Goal: Information Seeking & Learning: Check status

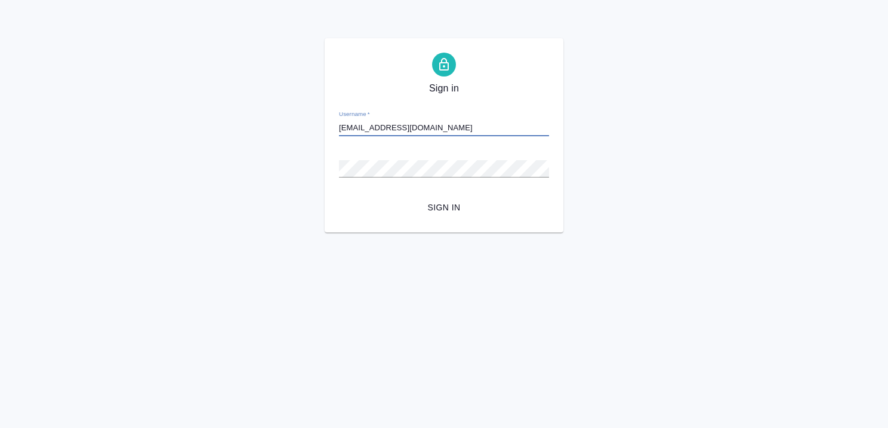
type input "b.kairova@awatera.com"
click at [441, 214] on button "Sign in" at bounding box center [444, 207] width 210 height 22
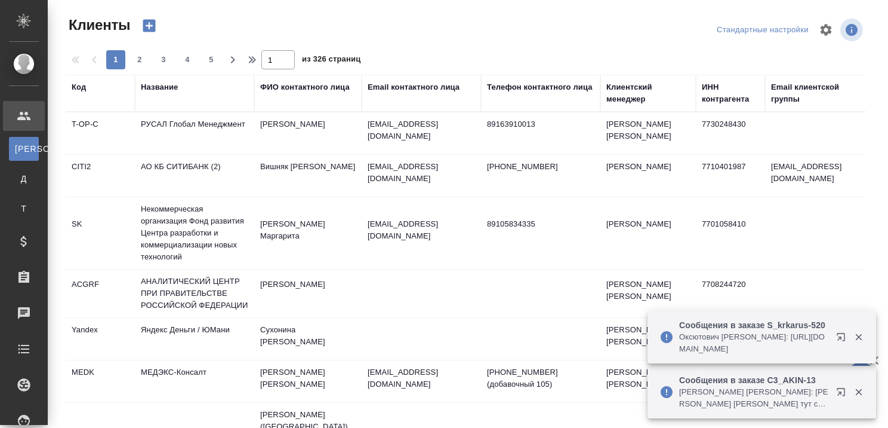
select select "RU"
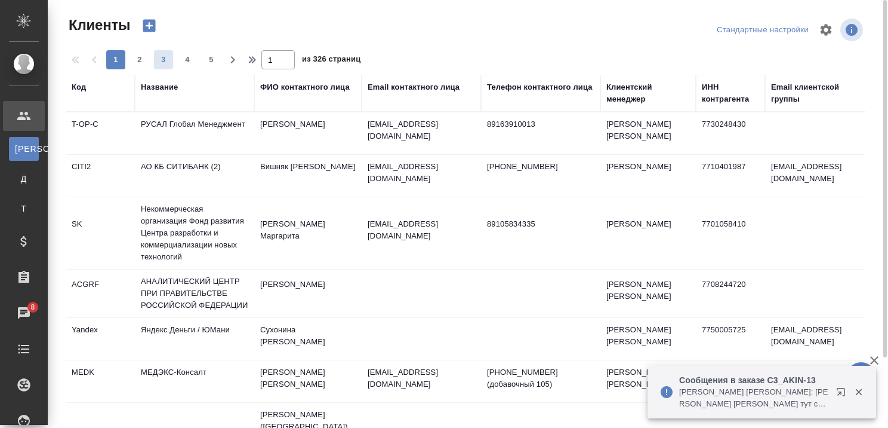
click at [156, 88] on div "Название" at bounding box center [159, 87] width 37 height 12
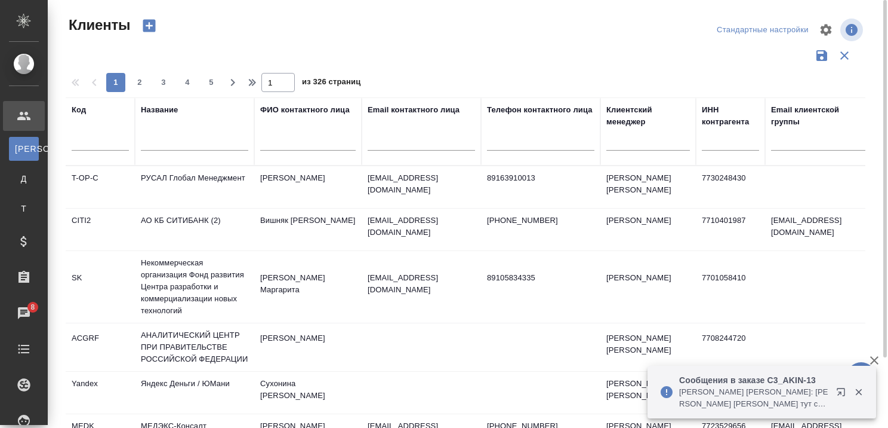
click at [189, 141] on input "text" at bounding box center [194, 143] width 107 height 15
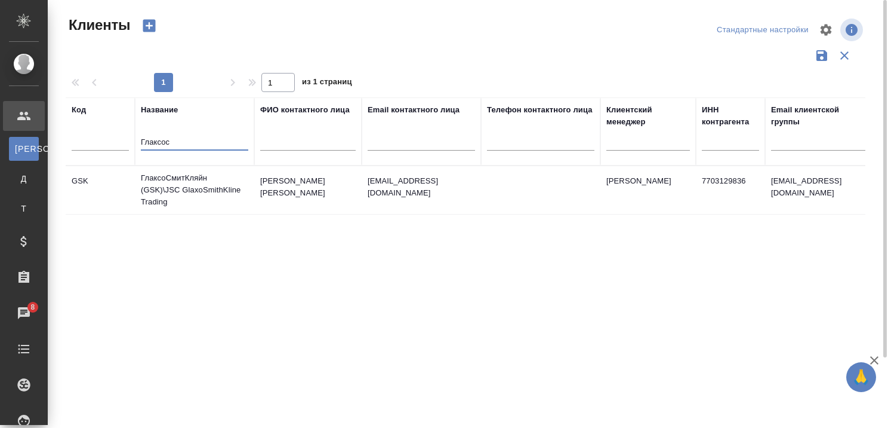
type input "Глаксос"
click at [192, 187] on td "ГлаксоСмитКляйн (GSK)\JSC GlaxoSmithKline Trading" at bounding box center [194, 190] width 119 height 48
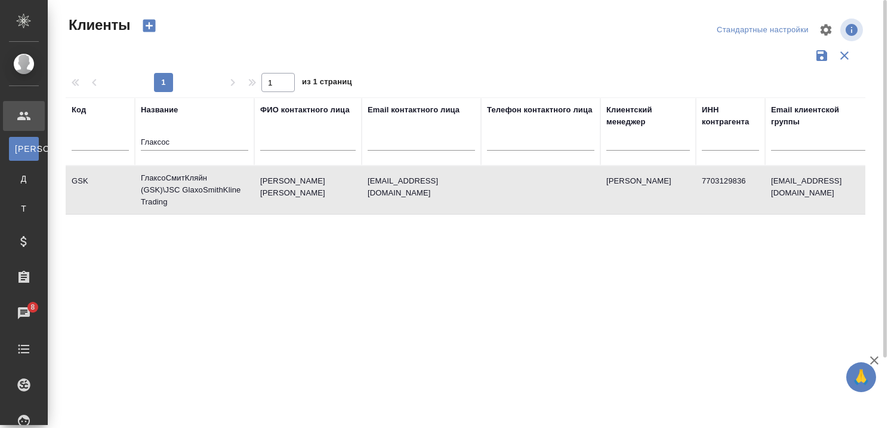
click at [192, 187] on td "ГлаксоСмитКляйн (GSK)\JSC GlaxoSmithKline Trading" at bounding box center [194, 190] width 119 height 48
click at [236, 146] on input "Глаксос" at bounding box center [194, 143] width 107 height 15
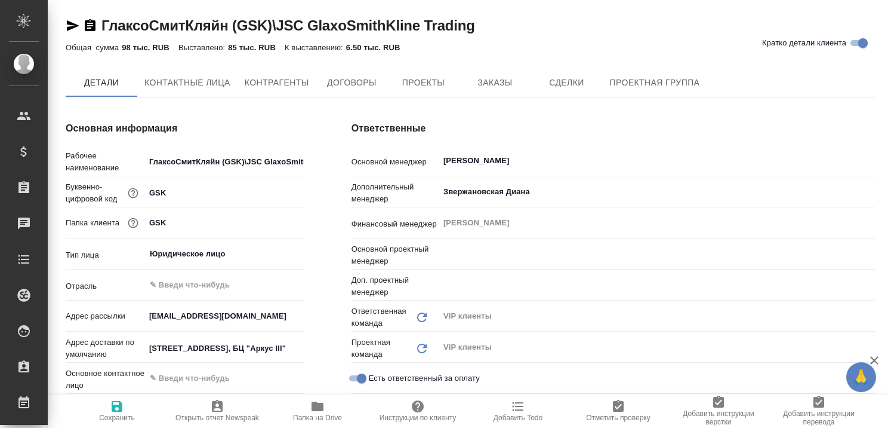
type textarea "x"
type input "Грабко Мария"
type input "Горшкова Валентина"
type textarea "x"
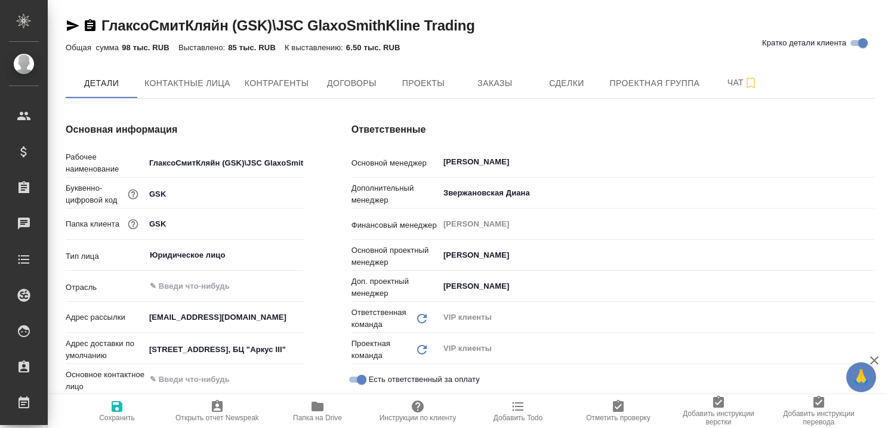
type textarea "x"
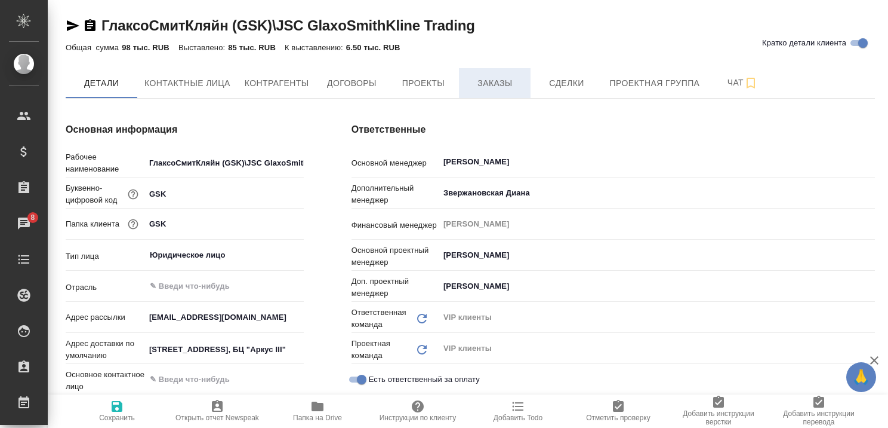
click at [497, 87] on span "Заказы" at bounding box center [494, 83] width 57 height 15
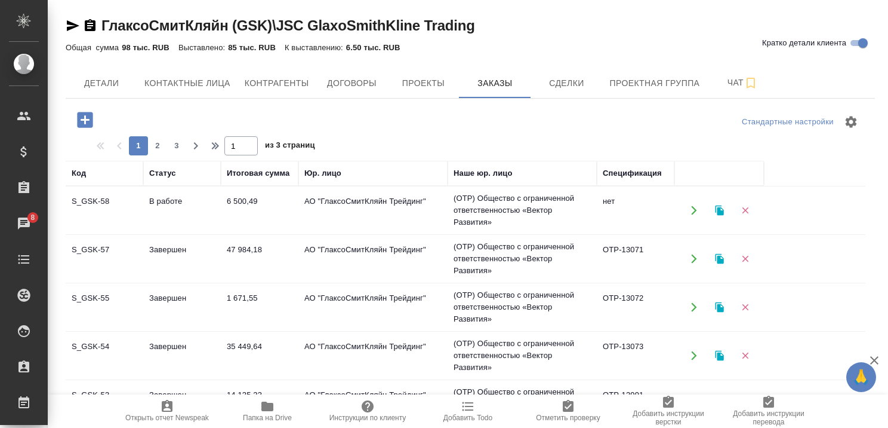
click at [183, 198] on td "В работе" at bounding box center [182, 210] width 78 height 42
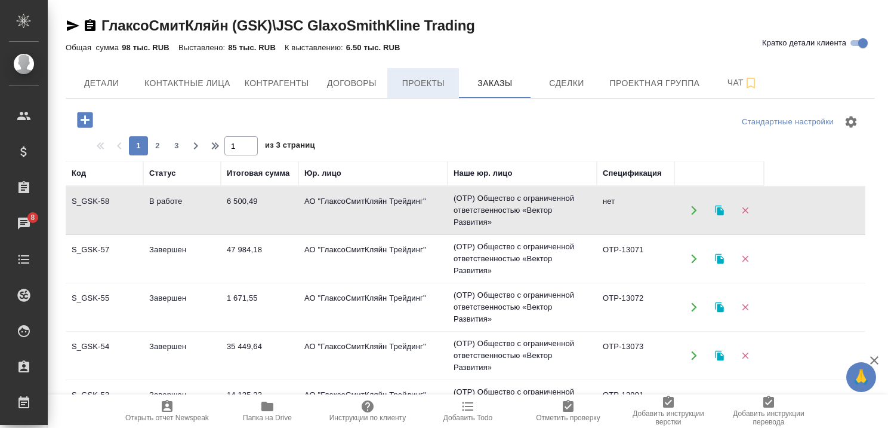
click at [426, 88] on span "Проекты" at bounding box center [423, 83] width 57 height 15
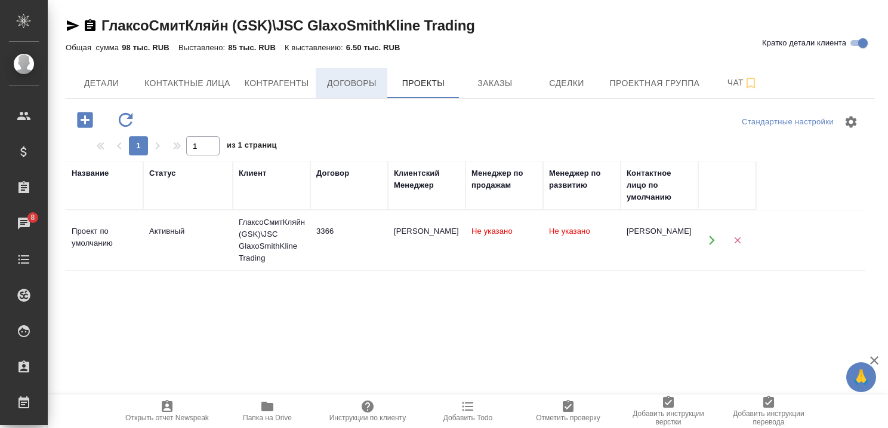
click at [345, 78] on span "Договоры" at bounding box center [351, 83] width 57 height 15
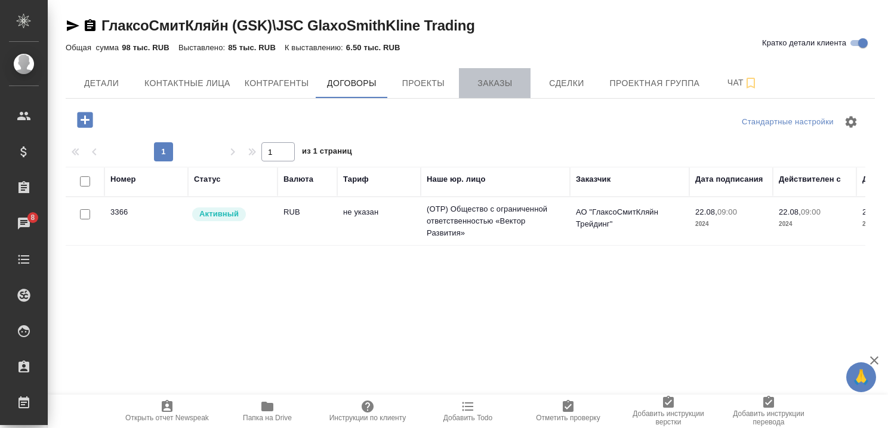
click at [503, 84] on span "Заказы" at bounding box center [494, 83] width 57 height 15
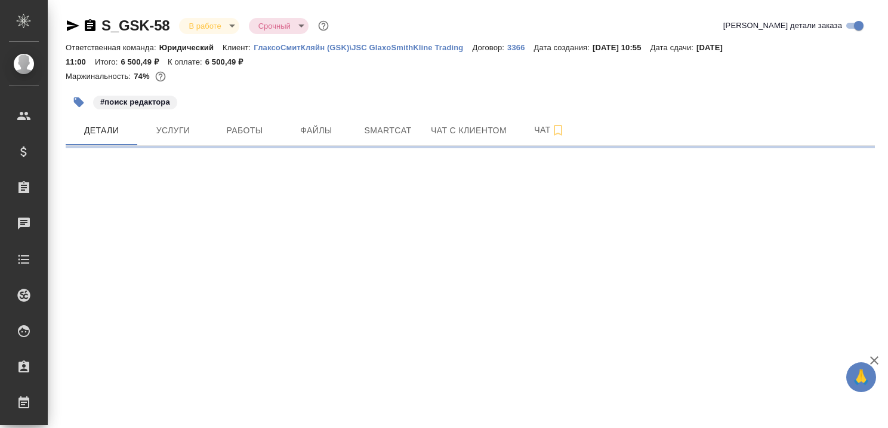
select select "RU"
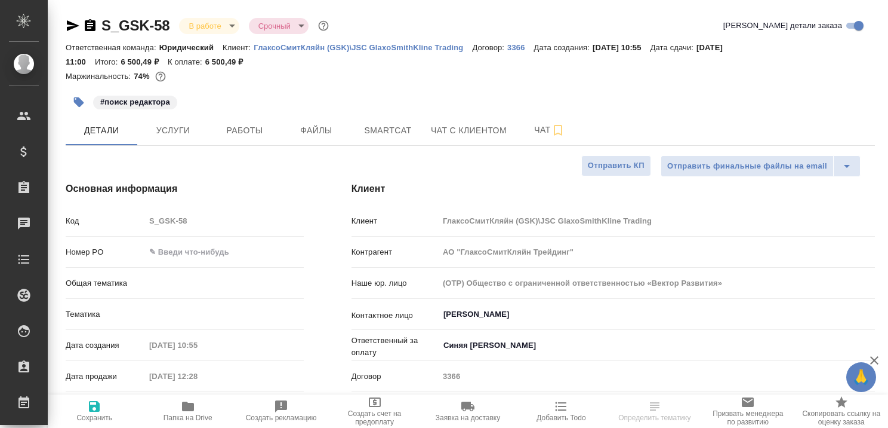
type textarea "x"
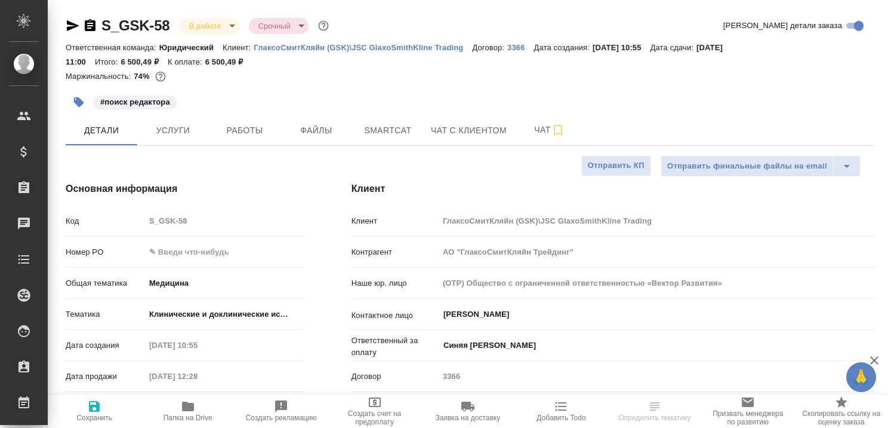
type textarea "x"
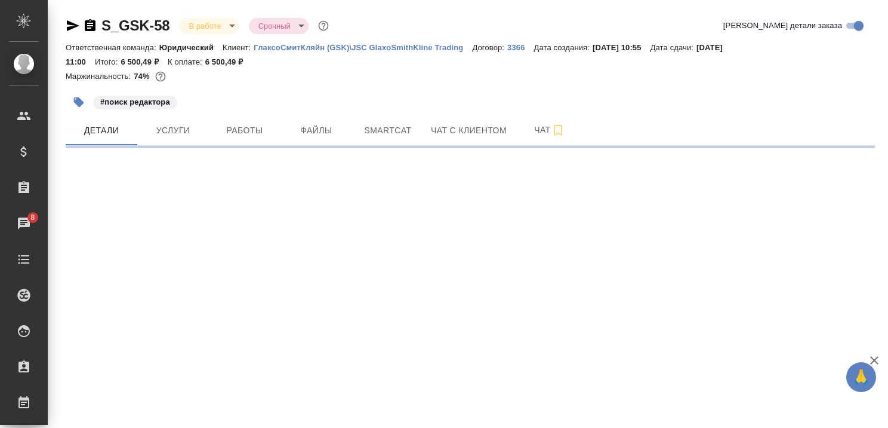
select select "RU"
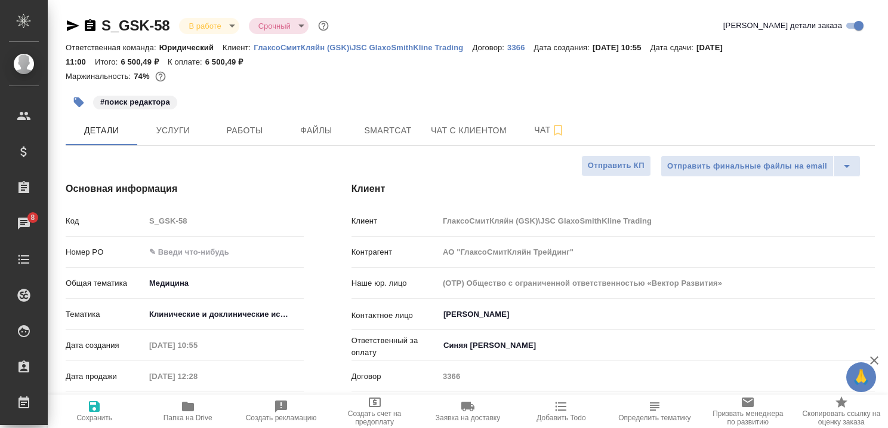
type textarea "x"
click at [400, 45] on p "ГлаксоСмитКляйн (GSK)\JSC GlaxoSmithKline Trading" at bounding box center [363, 47] width 219 height 9
type textarea "x"
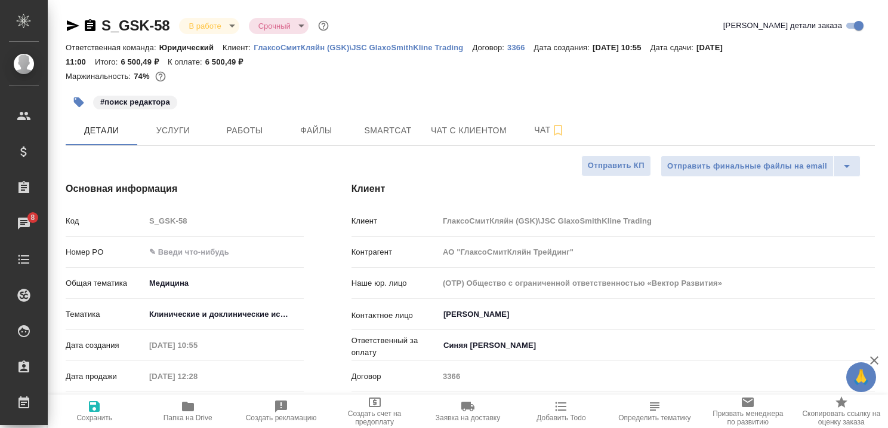
type textarea "x"
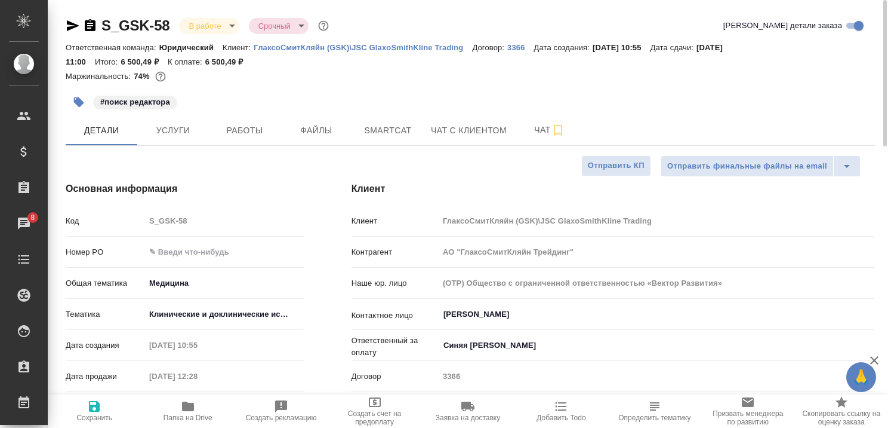
type textarea "x"
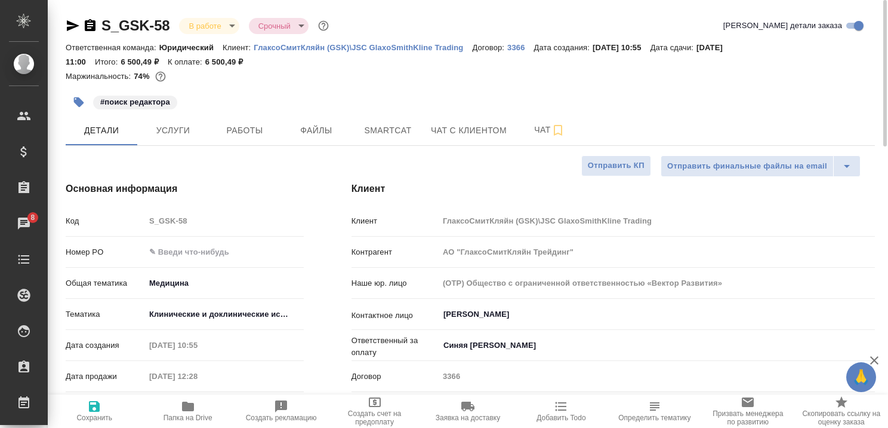
type textarea "x"
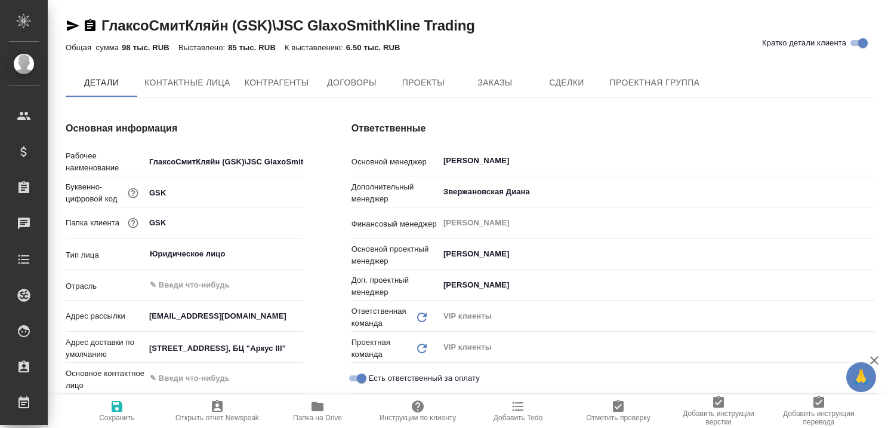
type textarea "x"
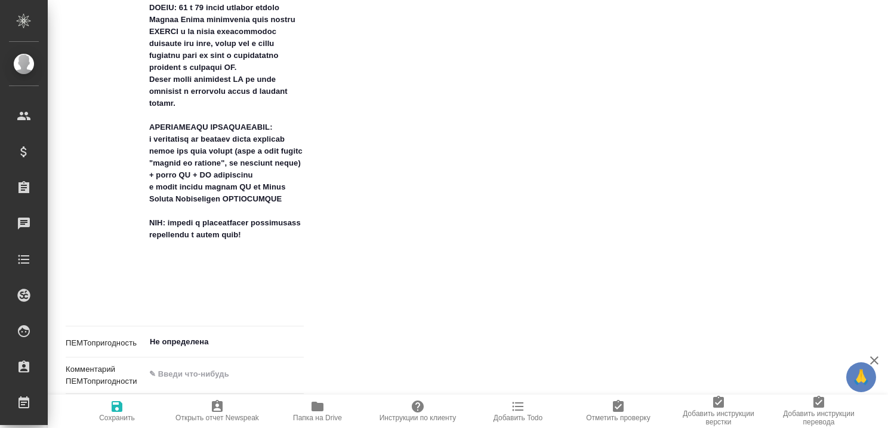
type textarea "x"
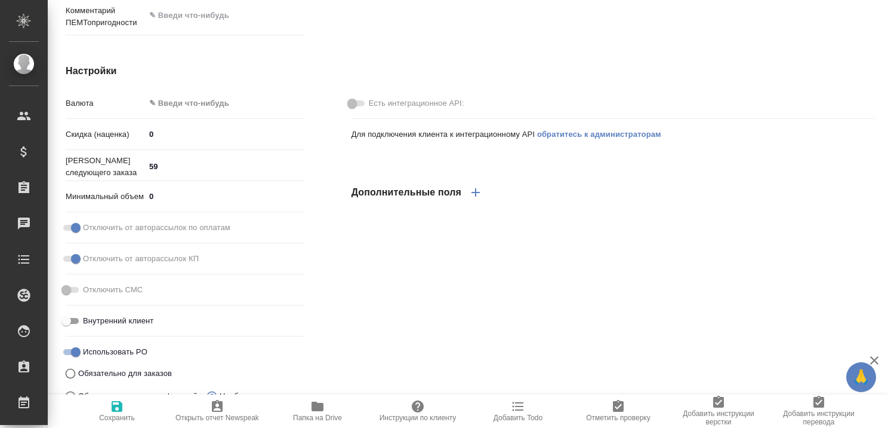
type textarea "x"
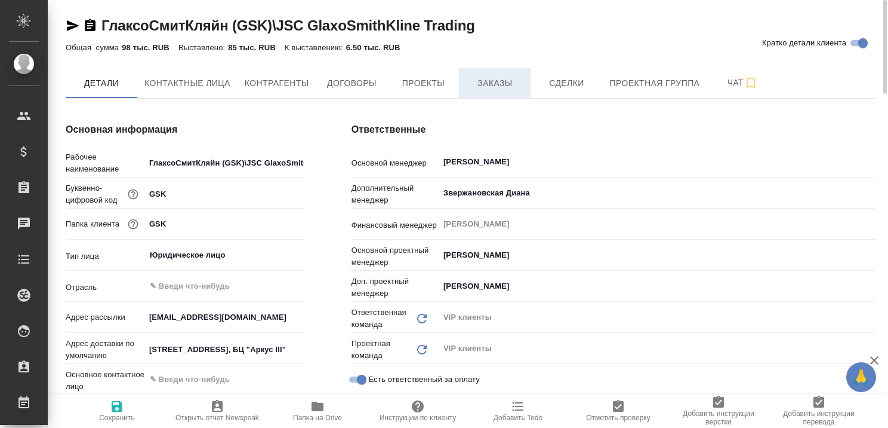
click at [493, 81] on span "Заказы" at bounding box center [494, 83] width 57 height 15
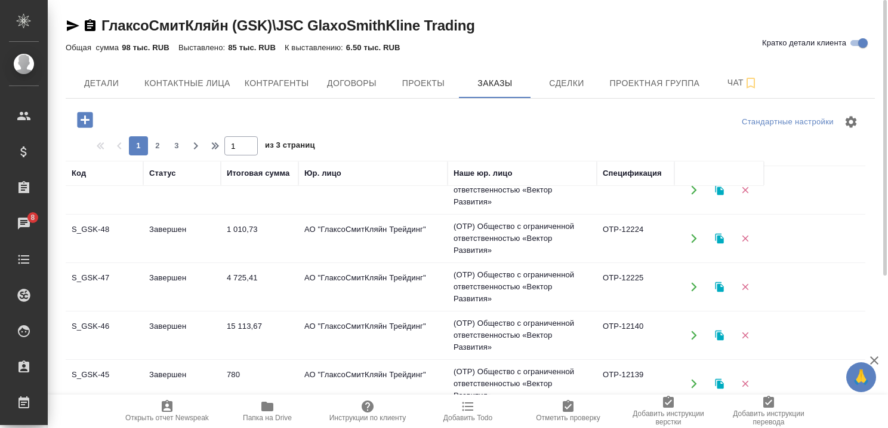
scroll to position [109, 0]
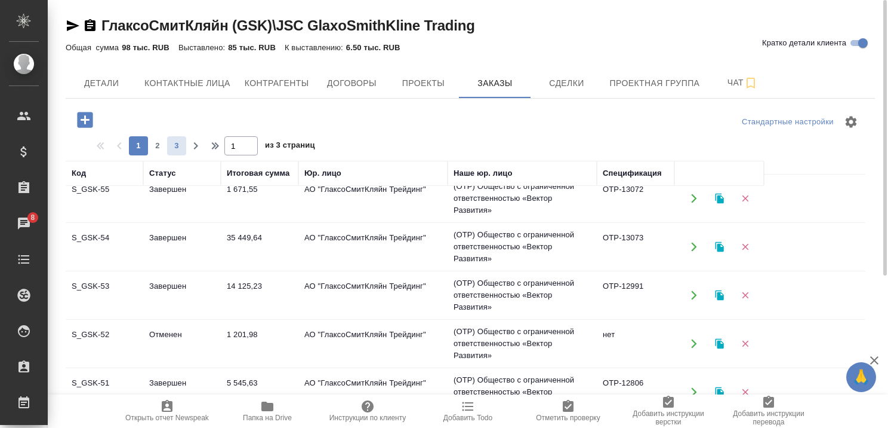
click at [179, 149] on span "3" at bounding box center [176, 146] width 19 height 12
type input "3"
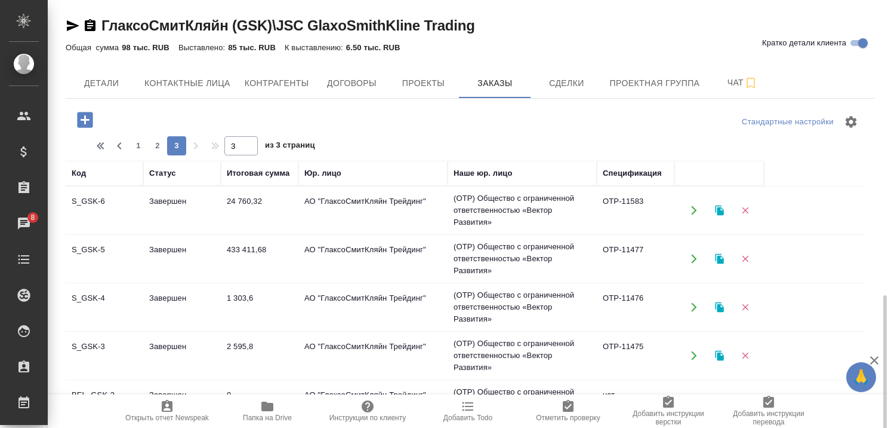
scroll to position [235, 0]
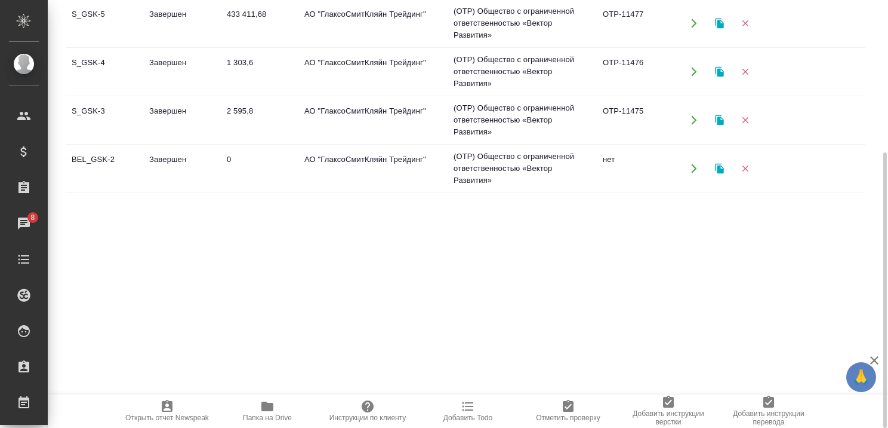
click at [162, 111] on td "Завершен" at bounding box center [182, 120] width 78 height 42
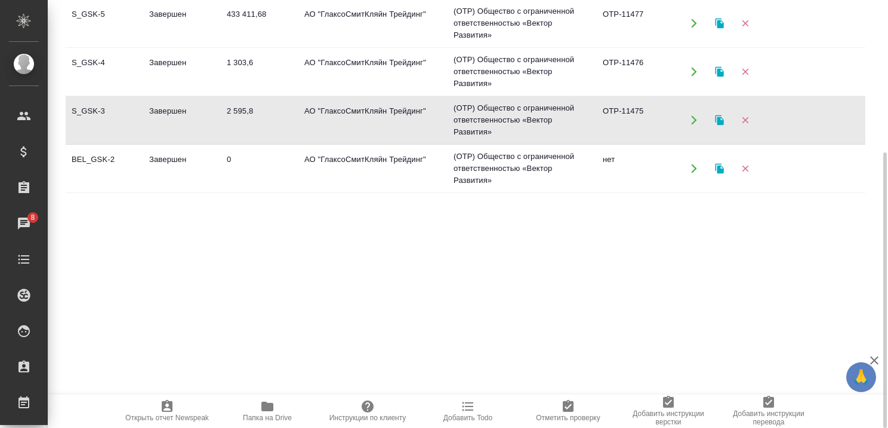
click at [162, 111] on td "Завершен" at bounding box center [182, 120] width 78 height 42
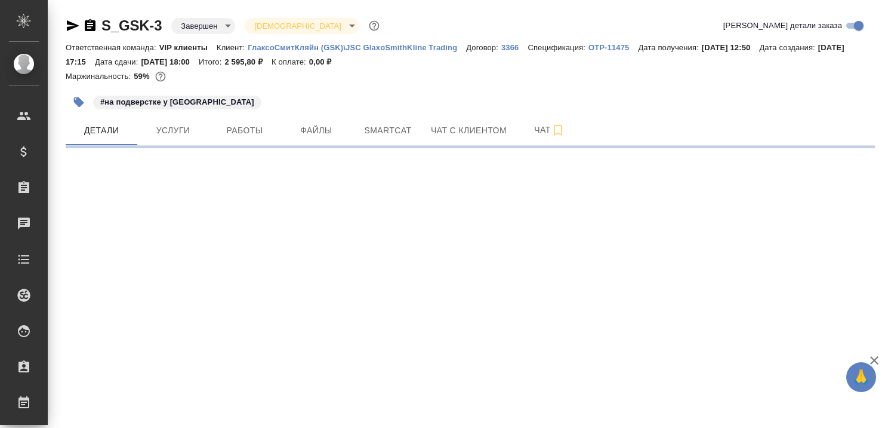
select select "RU"
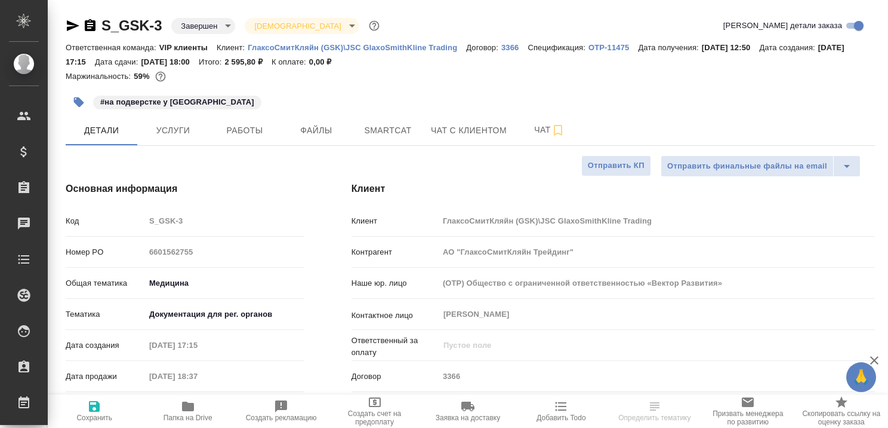
type textarea "x"
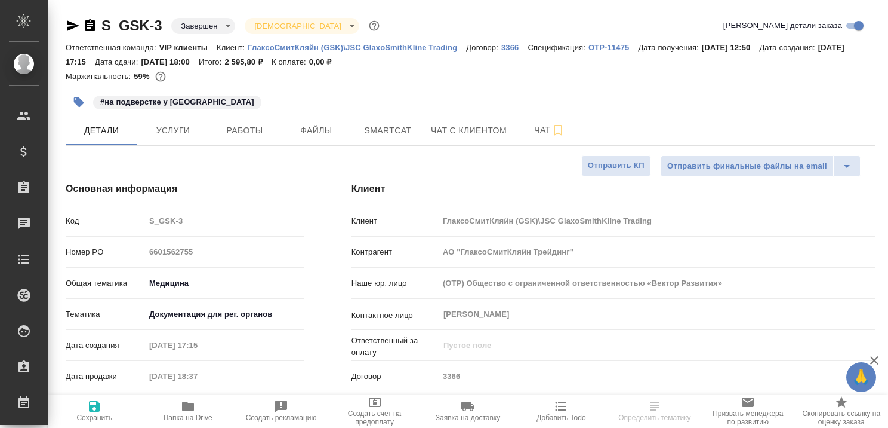
type textarea "x"
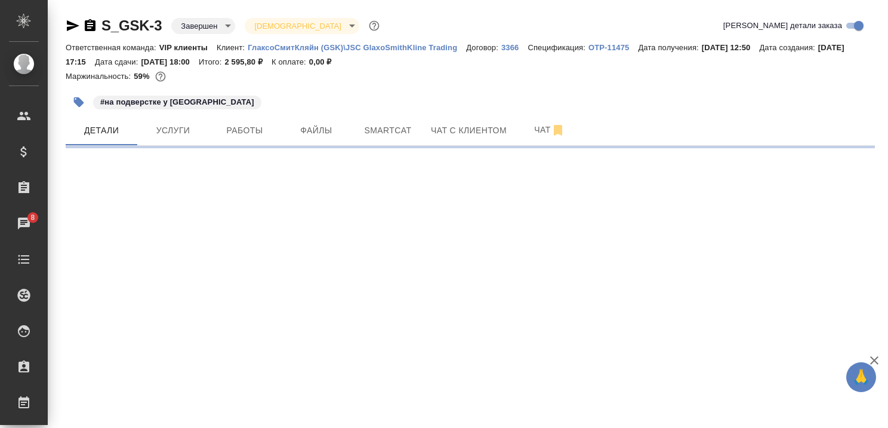
select select "RU"
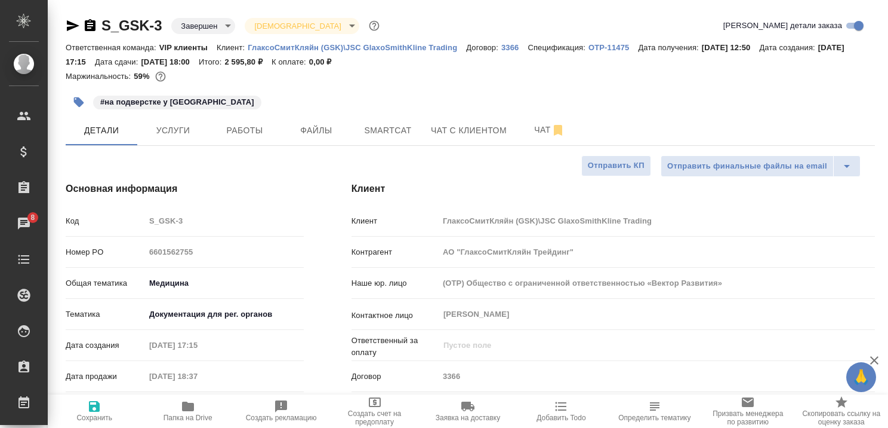
type textarea "x"
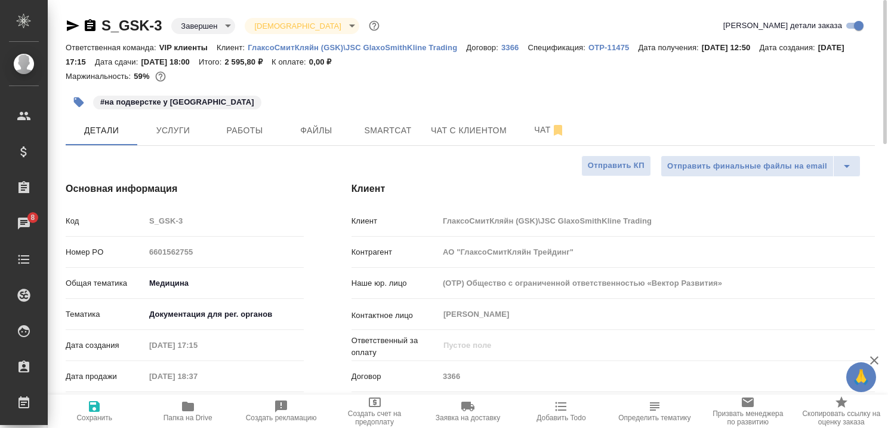
type textarea "x"
